Goal: Download file/media

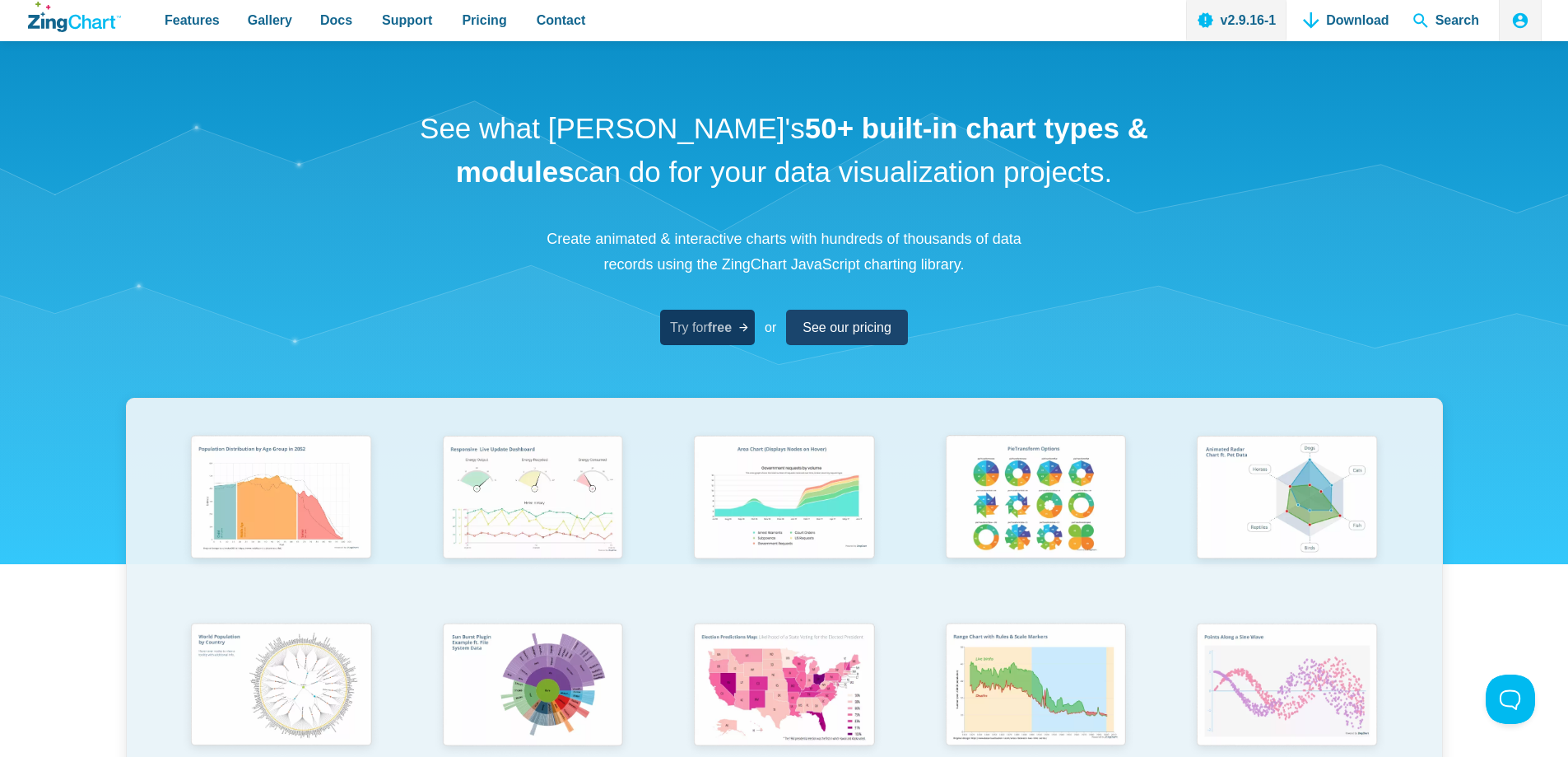
click at [729, 331] on strong "free" at bounding box center [719, 327] width 24 height 14
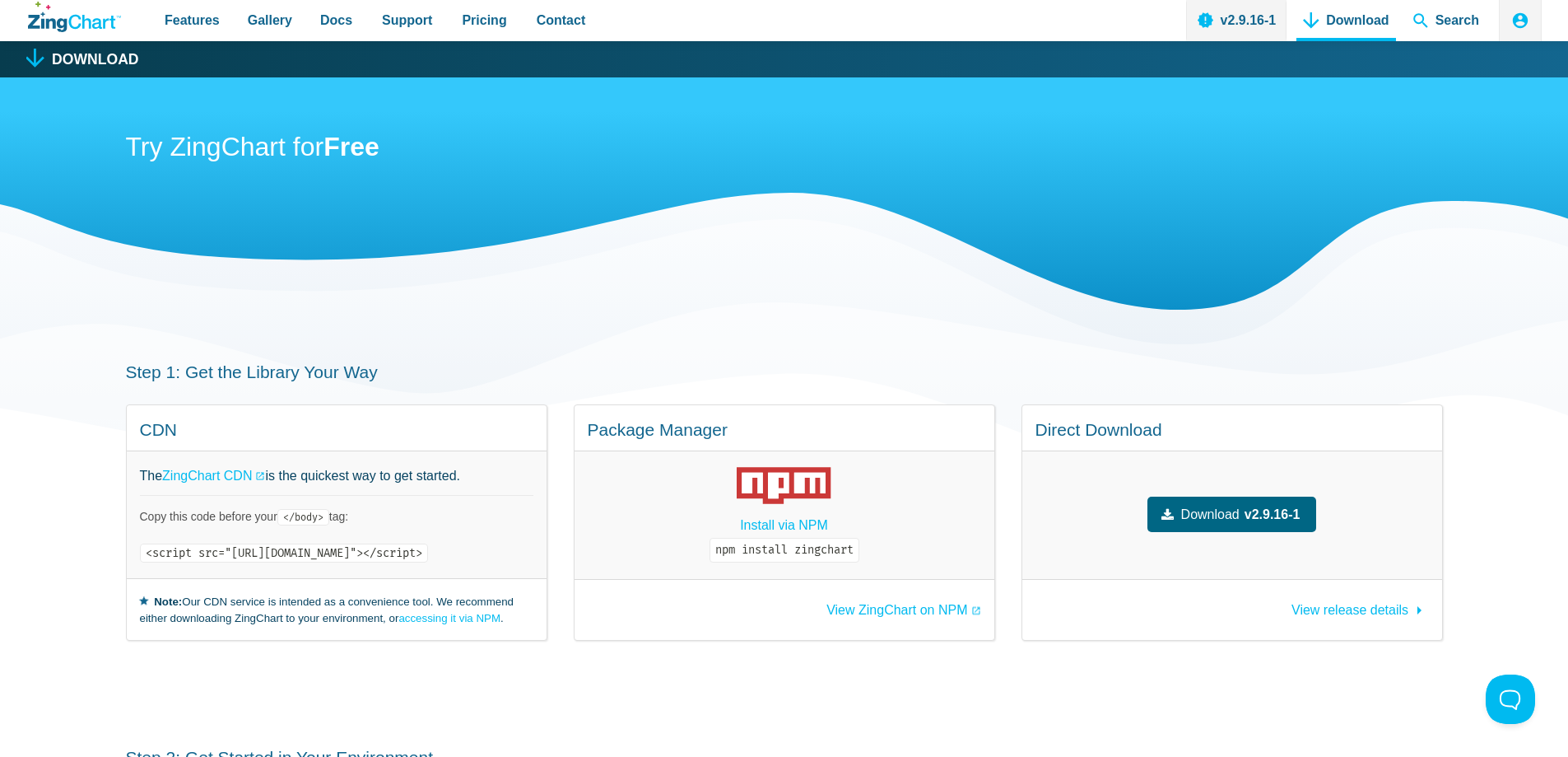
click at [1196, 517] on link "Download v2.9.16-1" at bounding box center [1232, 515] width 169 height 35
click at [0, 504] on section "Step 1: Get the Library Your Way CDN The ZingChart CDN is the quickest way to g…" at bounding box center [784, 501] width 1568 height 385
click at [1359, 607] on span "View release details" at bounding box center [1350, 610] width 117 height 14
click at [86, 59] on h1 "Download" at bounding box center [95, 59] width 87 height 15
click at [60, 61] on h1 "Download" at bounding box center [95, 59] width 87 height 15
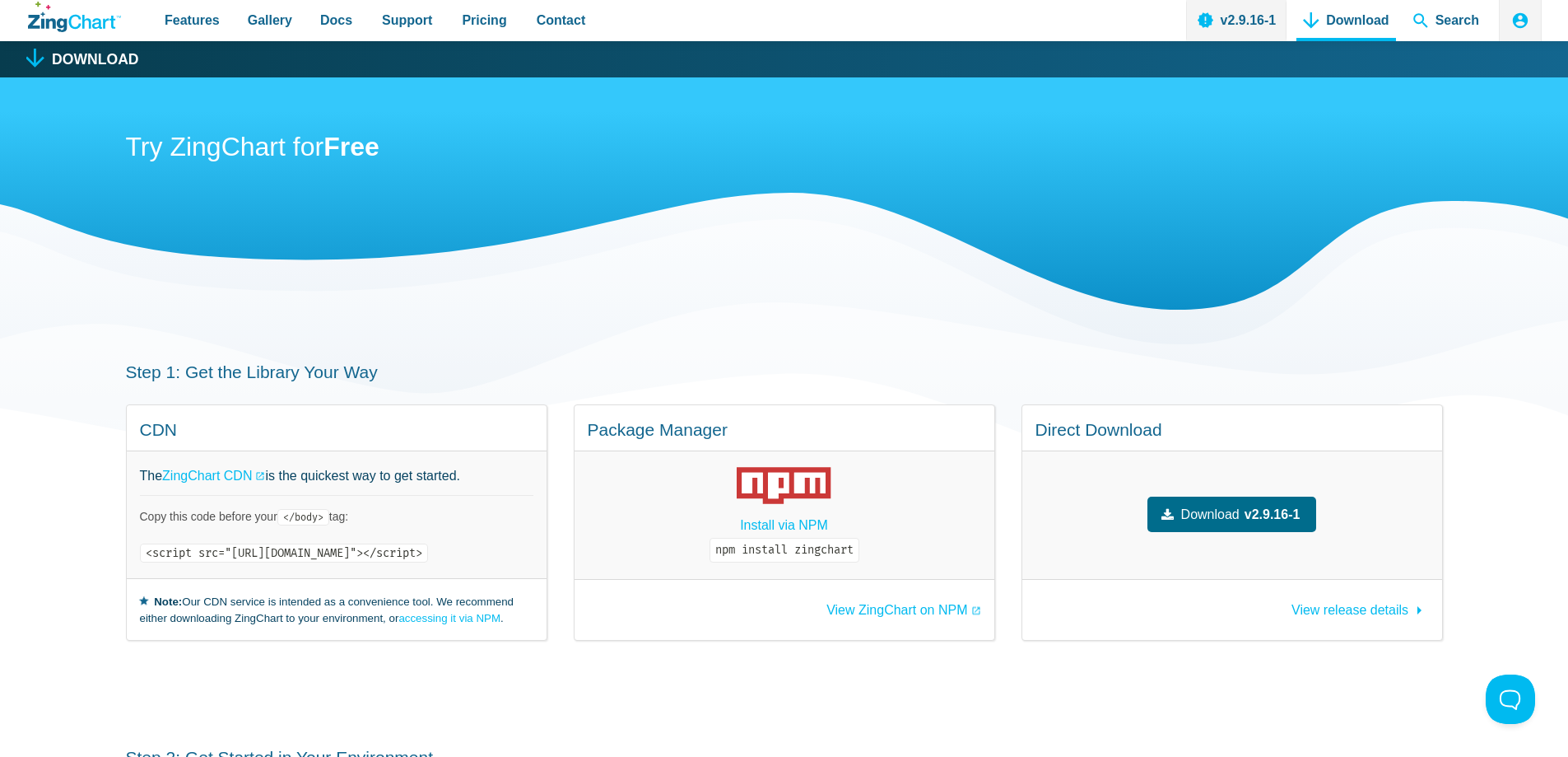
click at [27, 61] on icon "App Content" at bounding box center [35, 59] width 20 height 20
click at [52, 61] on h1 "Download" at bounding box center [95, 59] width 87 height 15
click at [943, 607] on link "View ZingChart on NPM" at bounding box center [904, 610] width 154 height 13
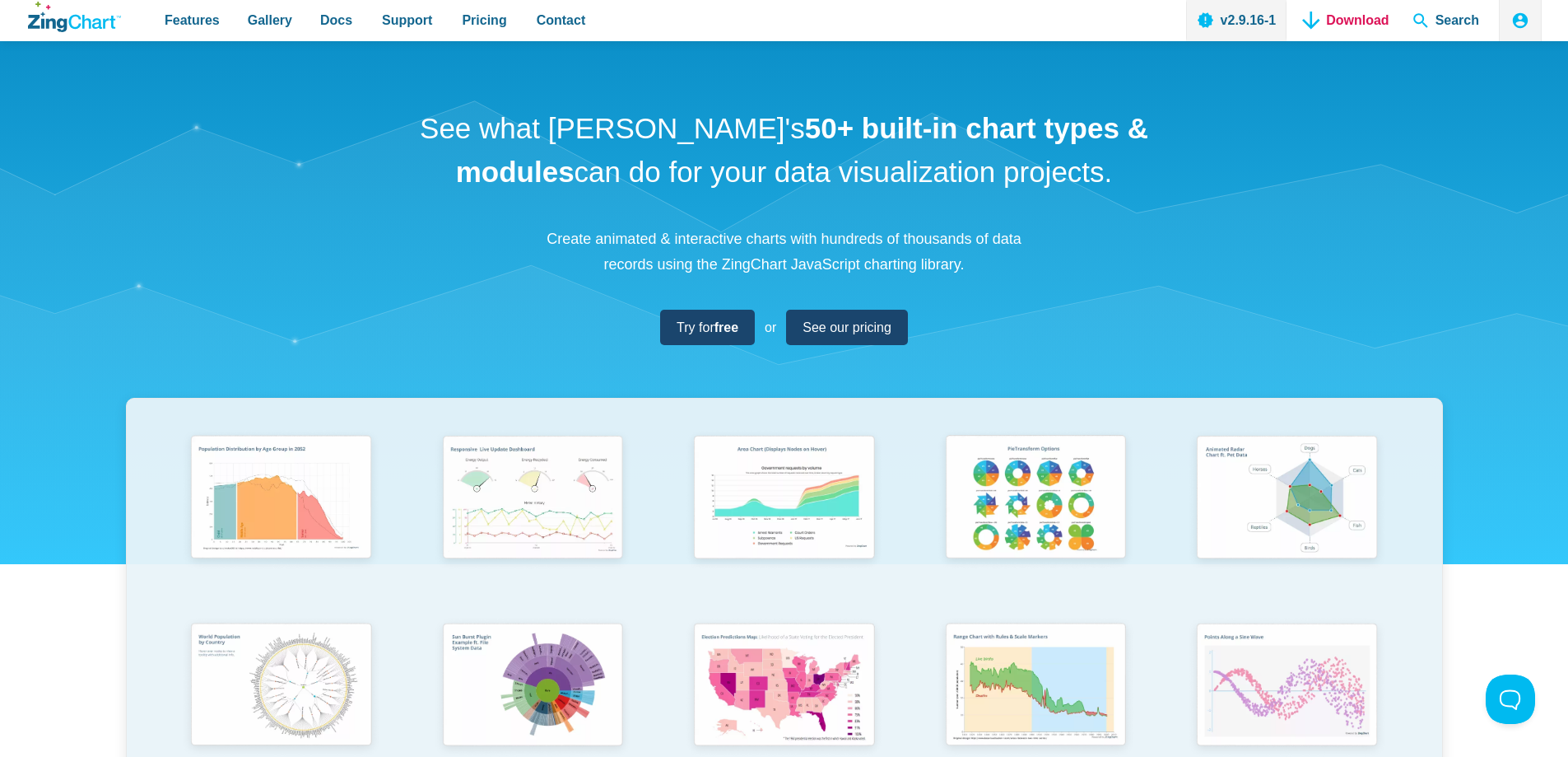
click at [1368, 6] on link "Download" at bounding box center [1345, 20] width 98 height 41
